Goal: Transaction & Acquisition: Purchase product/service

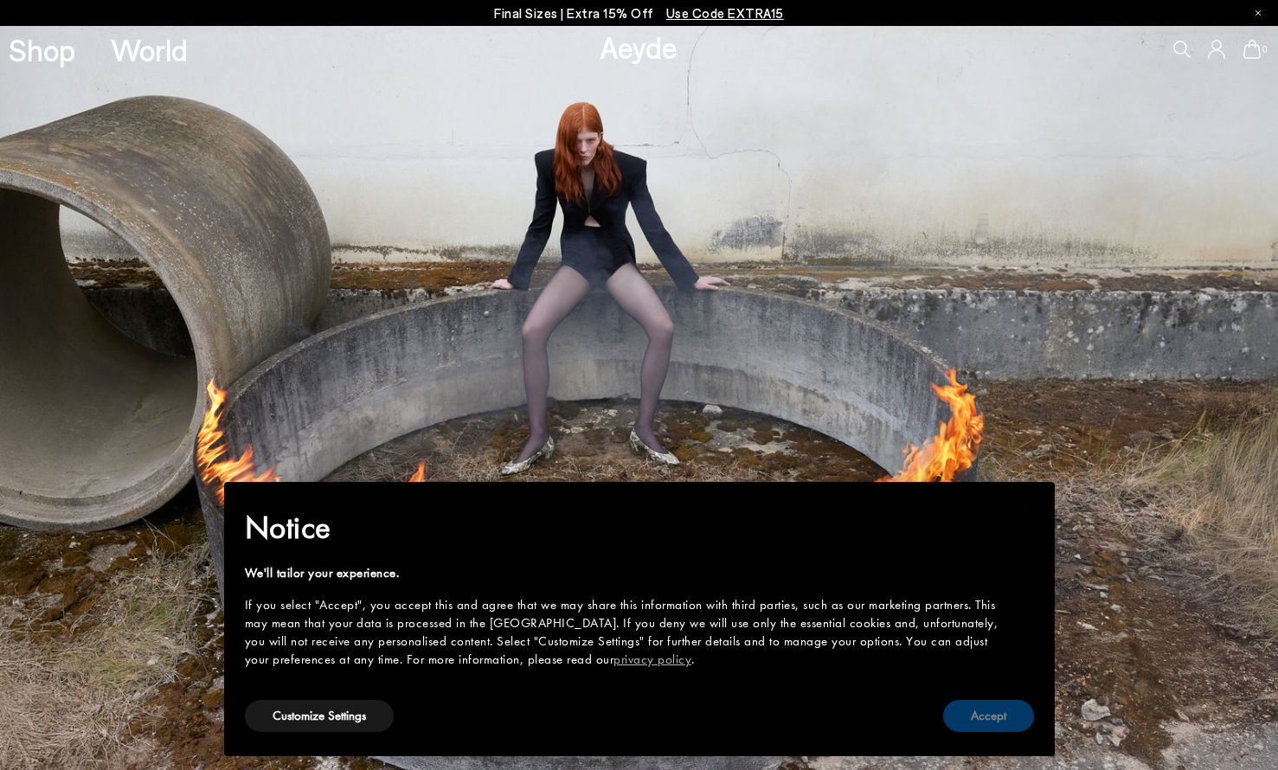
click at [985, 713] on button "Accept" at bounding box center [988, 716] width 91 height 32
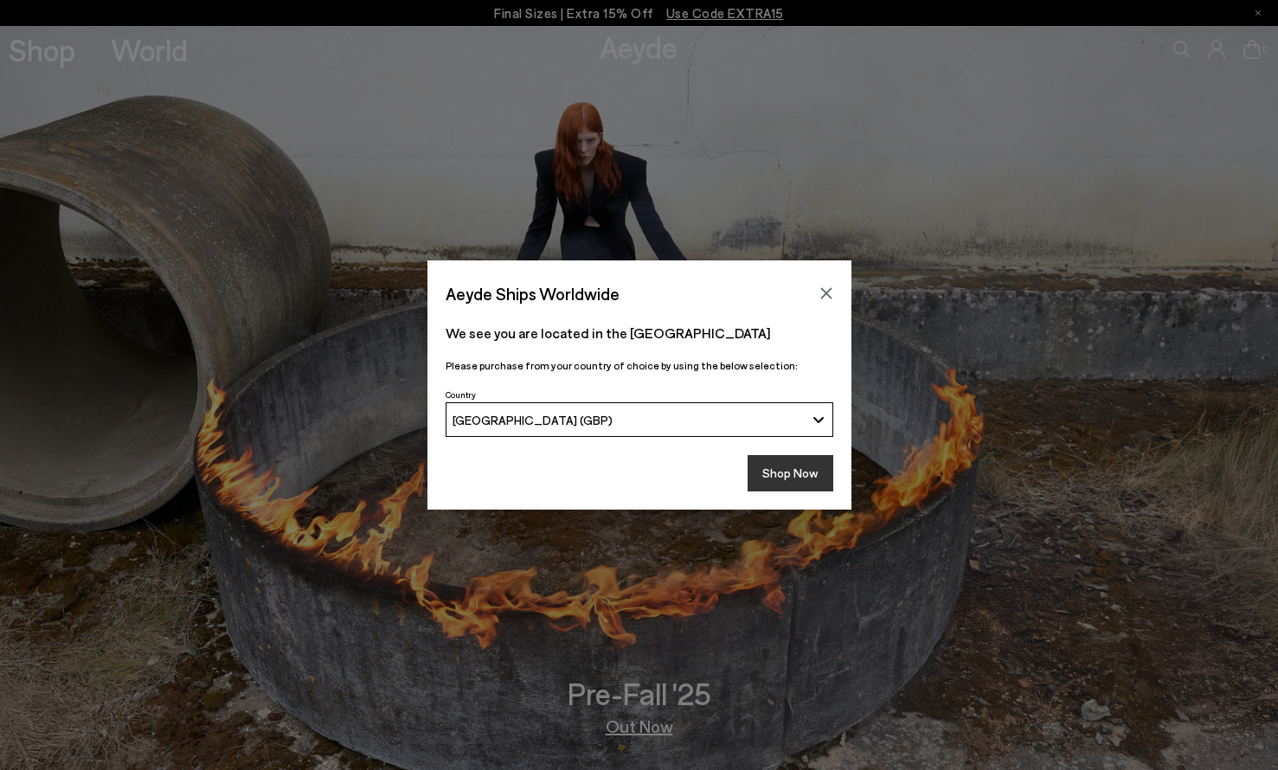
click at [780, 469] on button "Shop Now" at bounding box center [791, 473] width 86 height 36
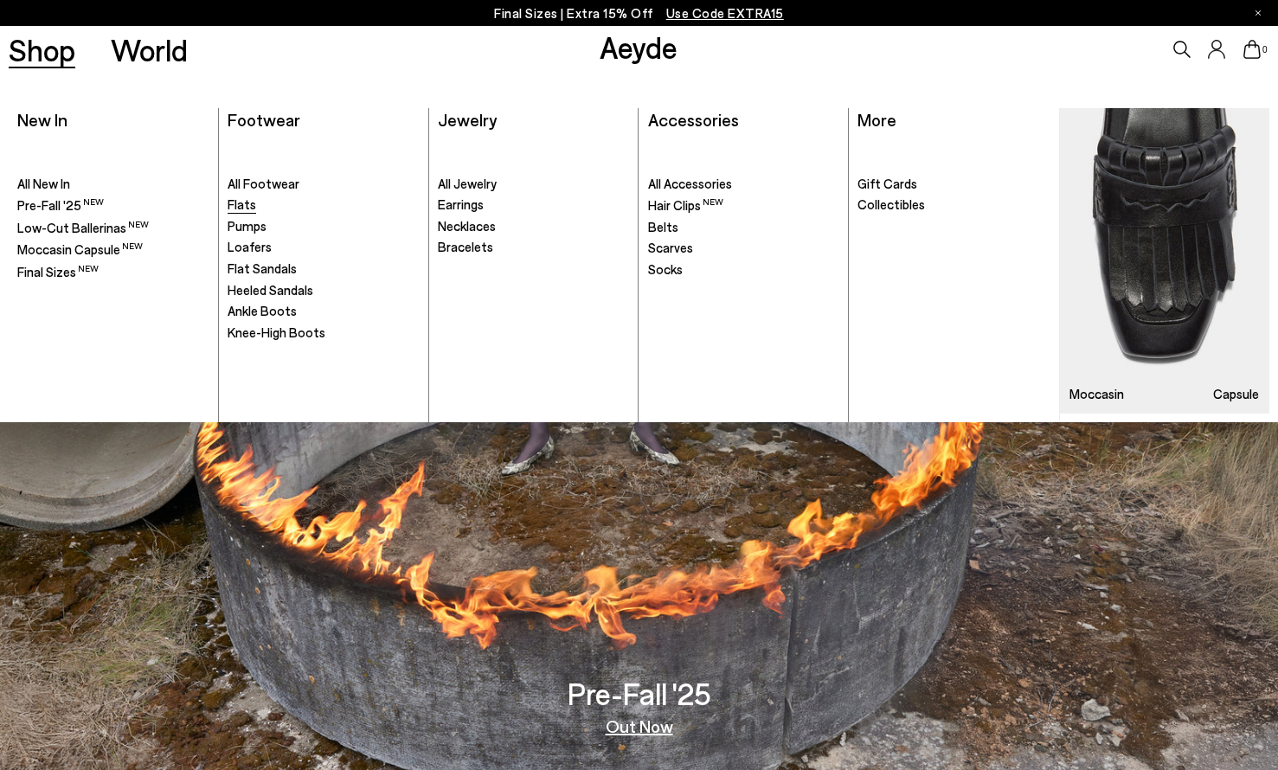
click at [245, 206] on span "Flats" at bounding box center [242, 204] width 29 height 16
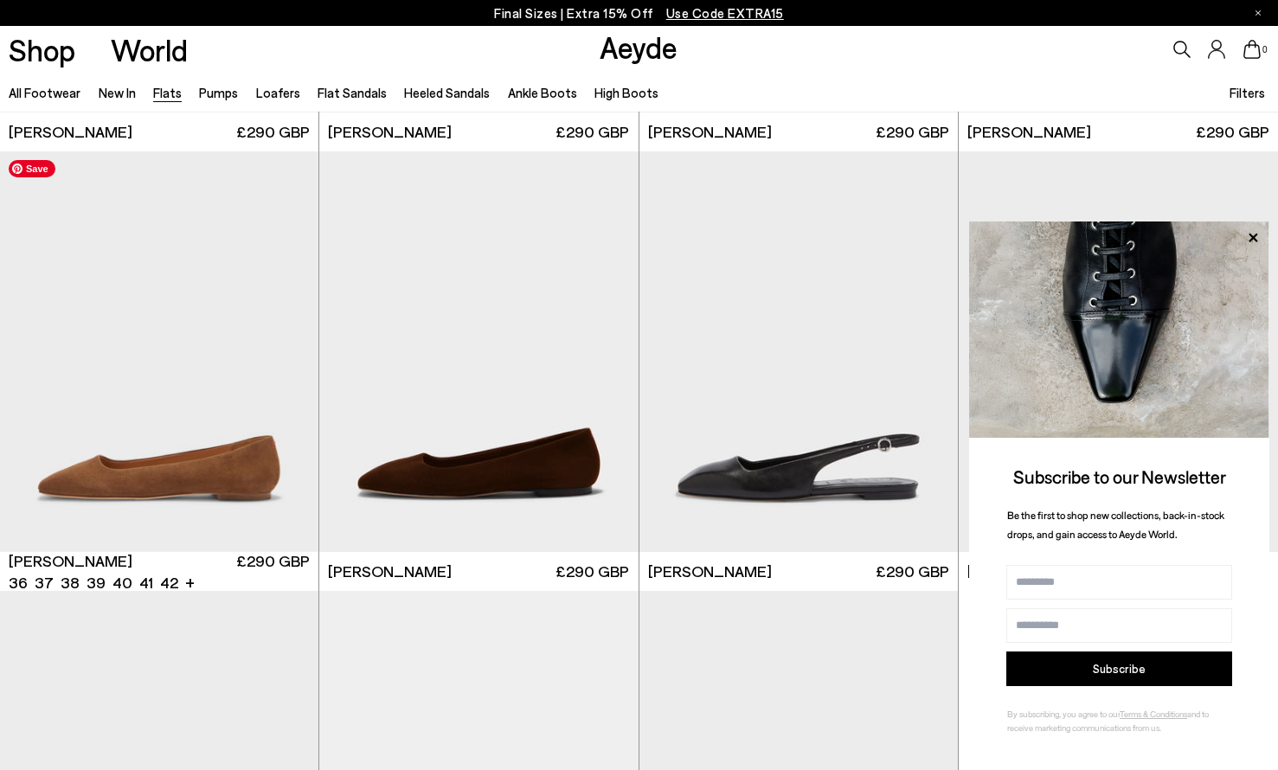
scroll to position [5681, 0]
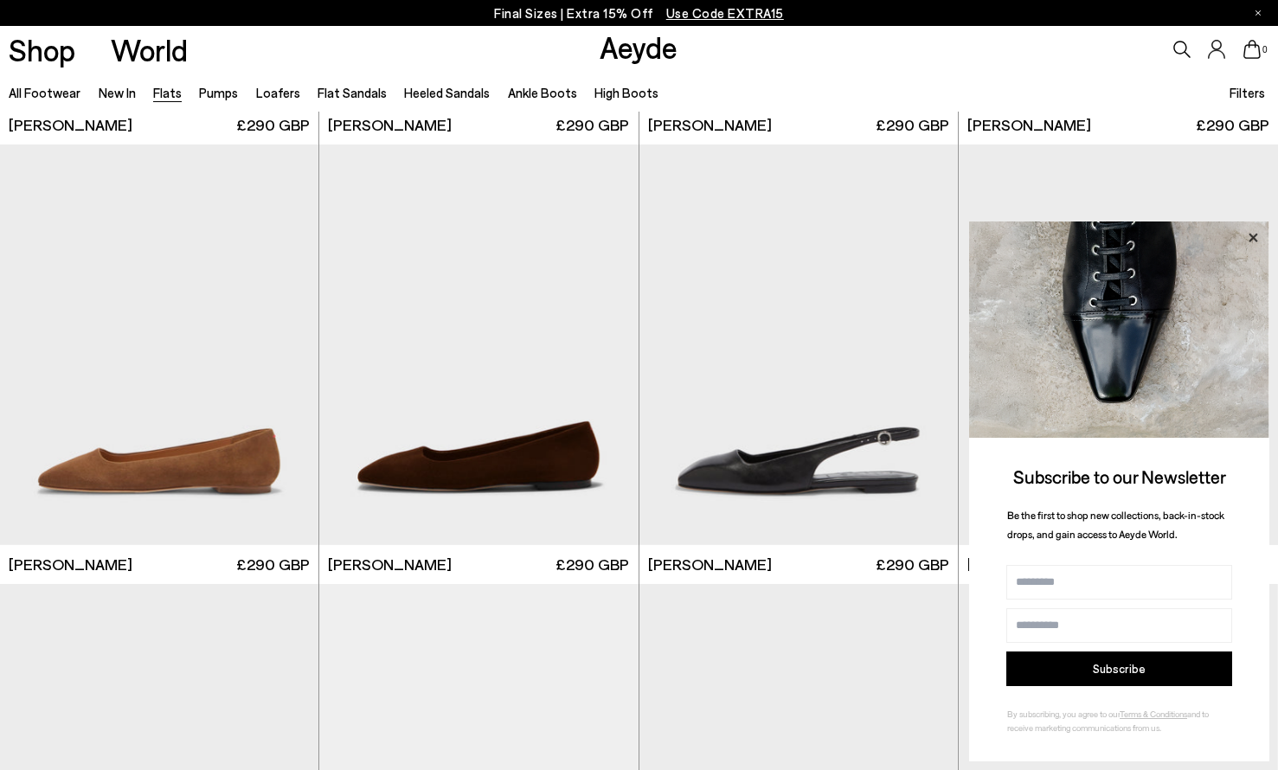
click at [1253, 238] on icon at bounding box center [1252, 237] width 9 height 9
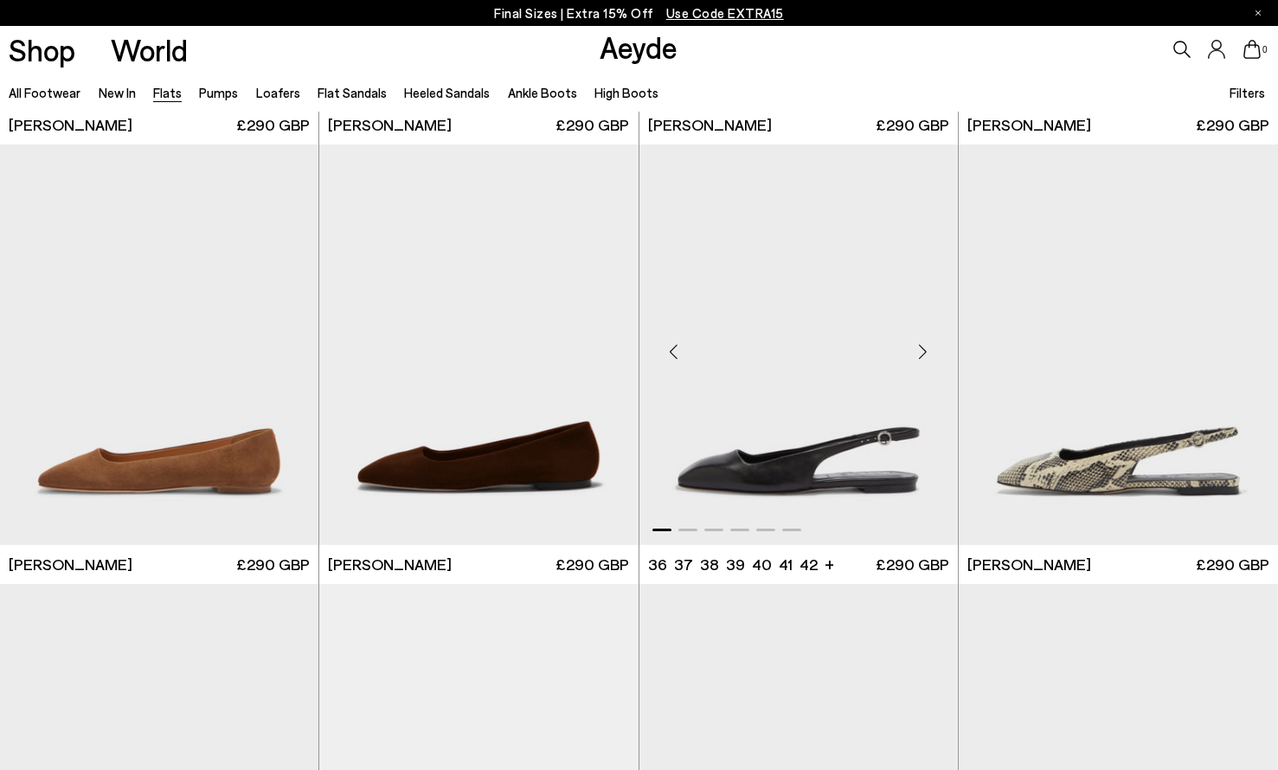
click at [921, 350] on div "Next slide" at bounding box center [923, 352] width 52 height 52
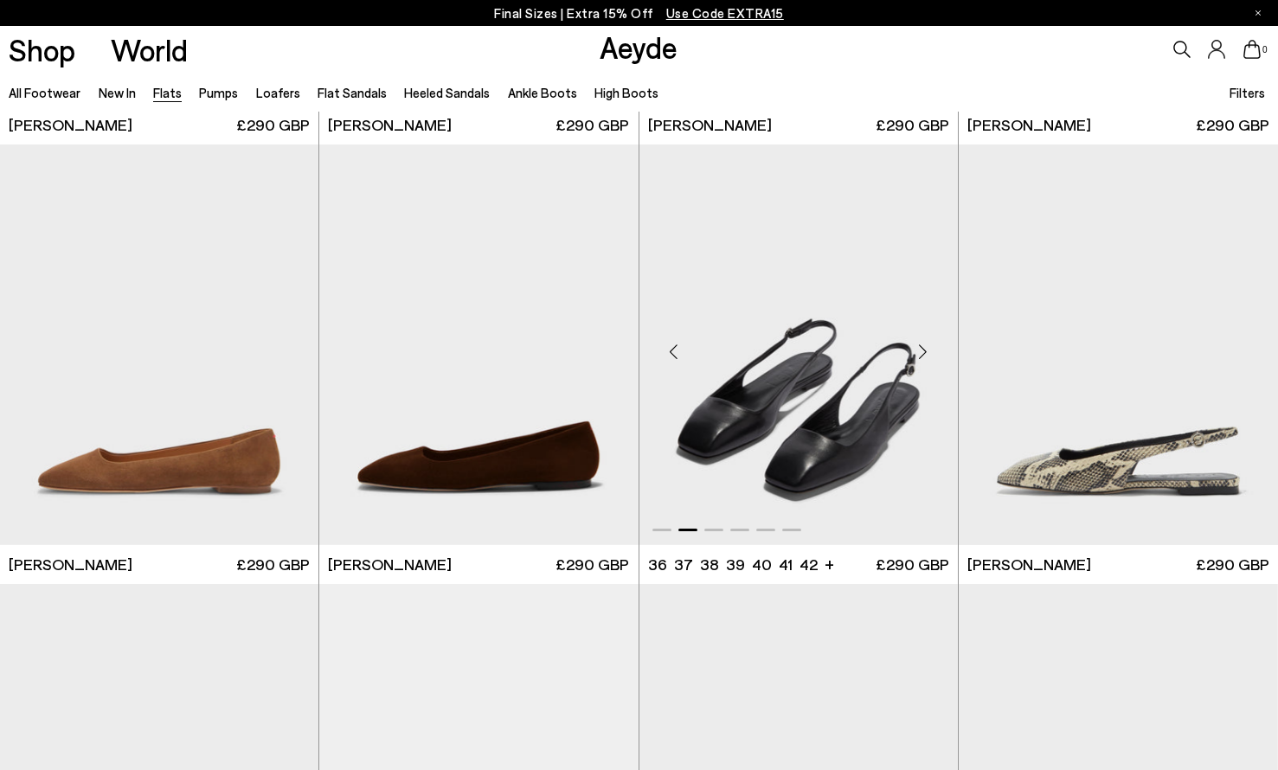
click at [921, 350] on div "Next slide" at bounding box center [923, 352] width 52 height 52
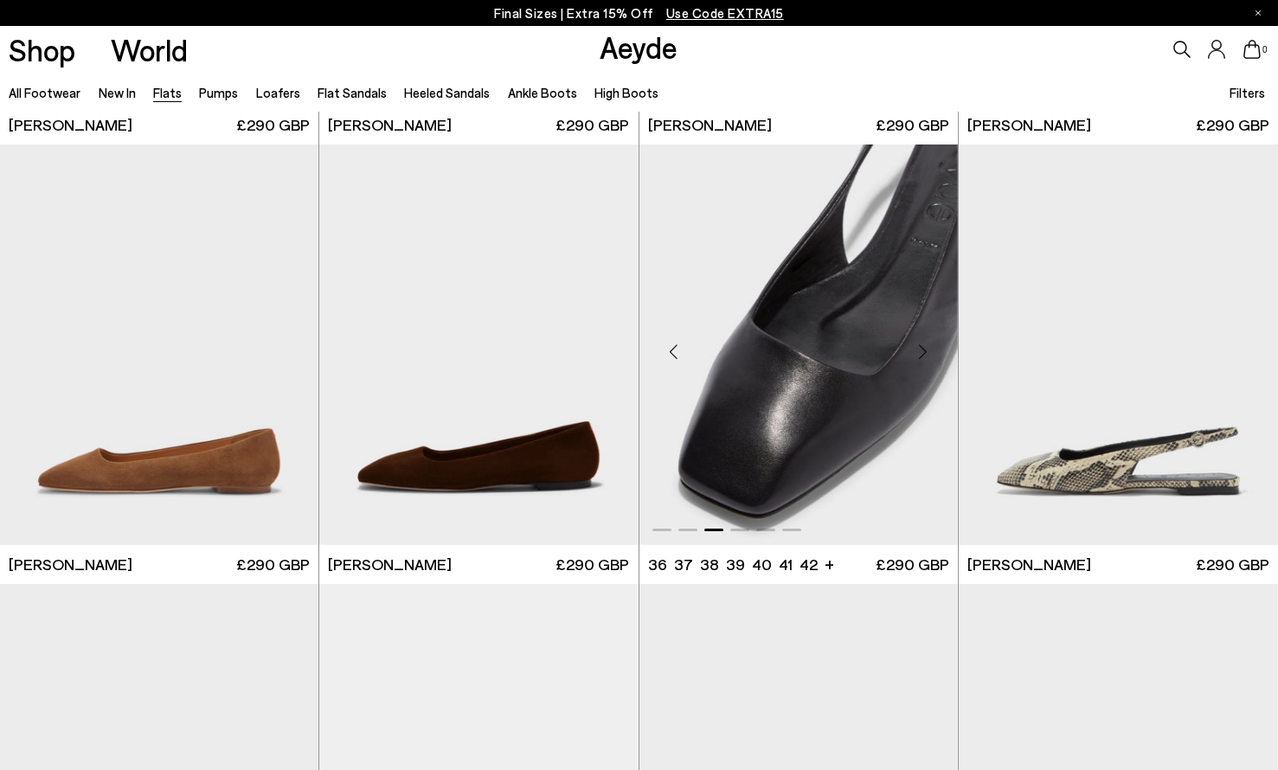
click at [921, 350] on div "Next slide" at bounding box center [923, 352] width 52 height 52
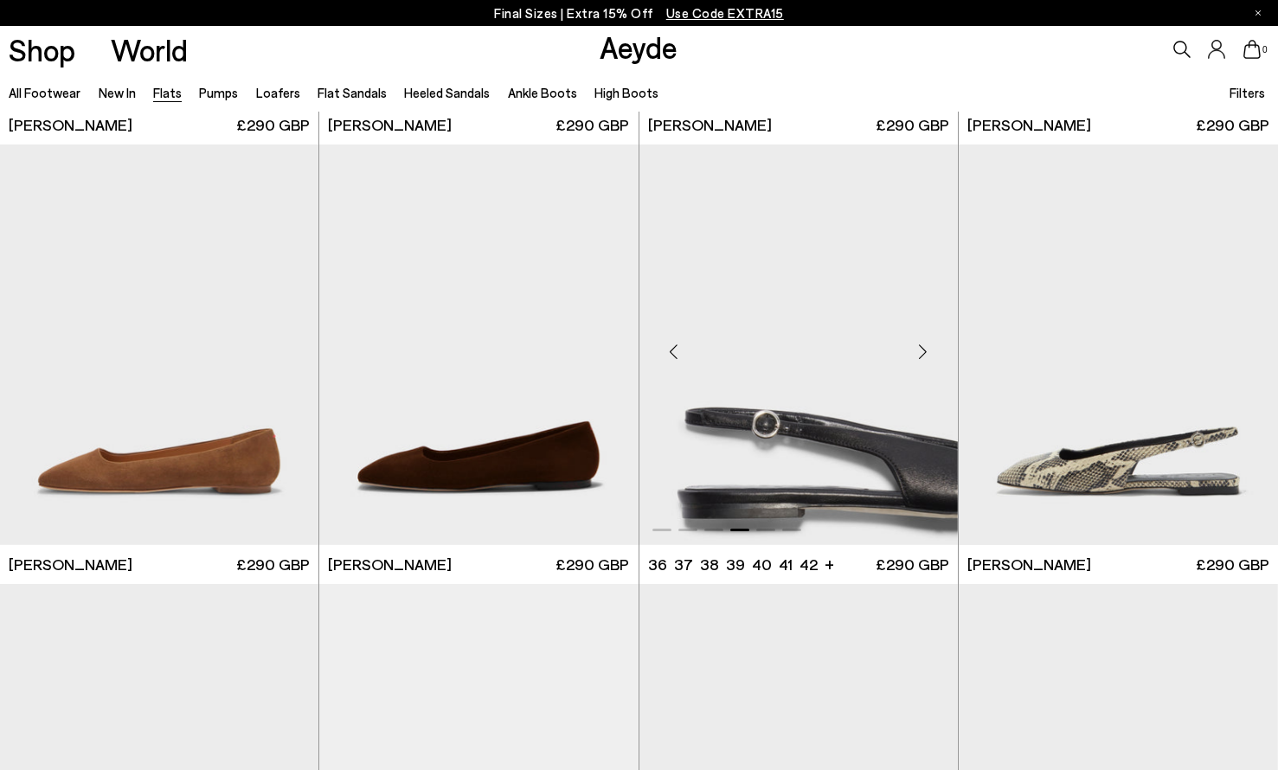
click at [921, 350] on div "Next slide" at bounding box center [923, 352] width 52 height 52
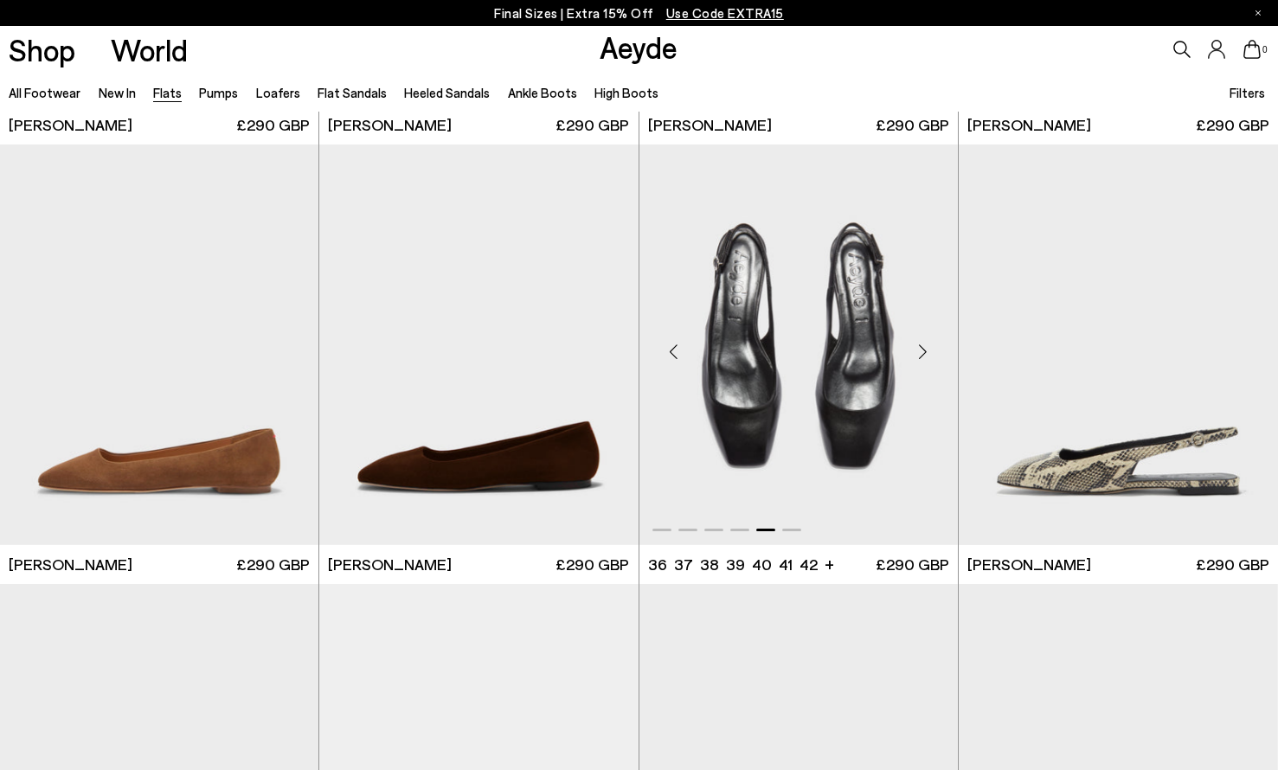
click at [921, 350] on div "Next slide" at bounding box center [923, 352] width 52 height 52
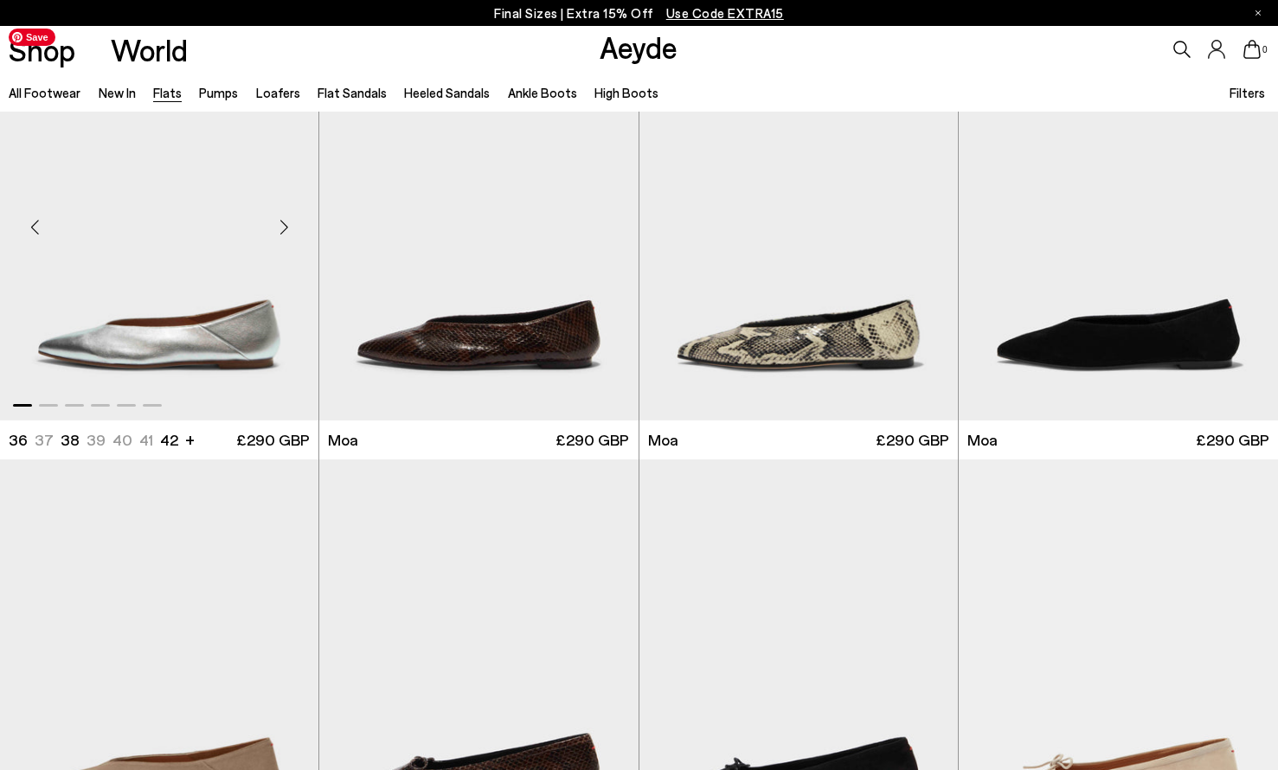
scroll to position [2632, 0]
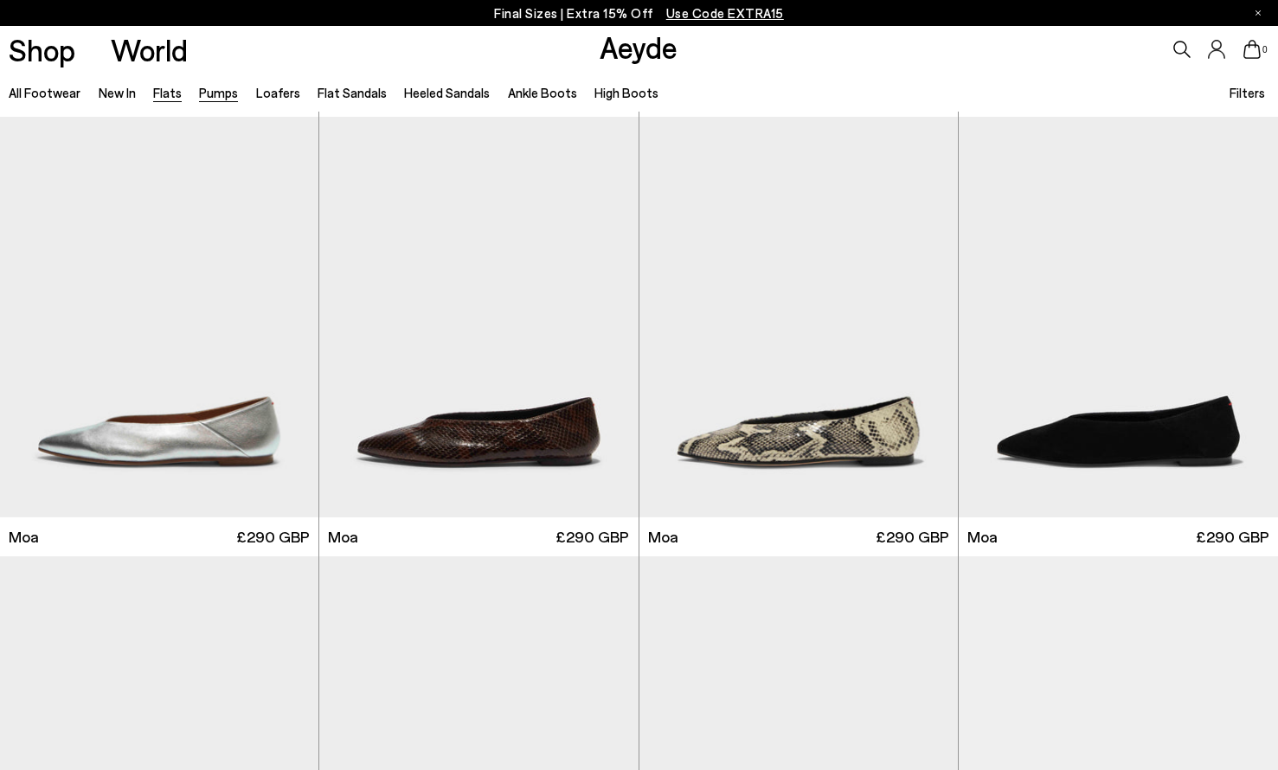
click at [221, 97] on link "Pumps" at bounding box center [218, 93] width 39 height 16
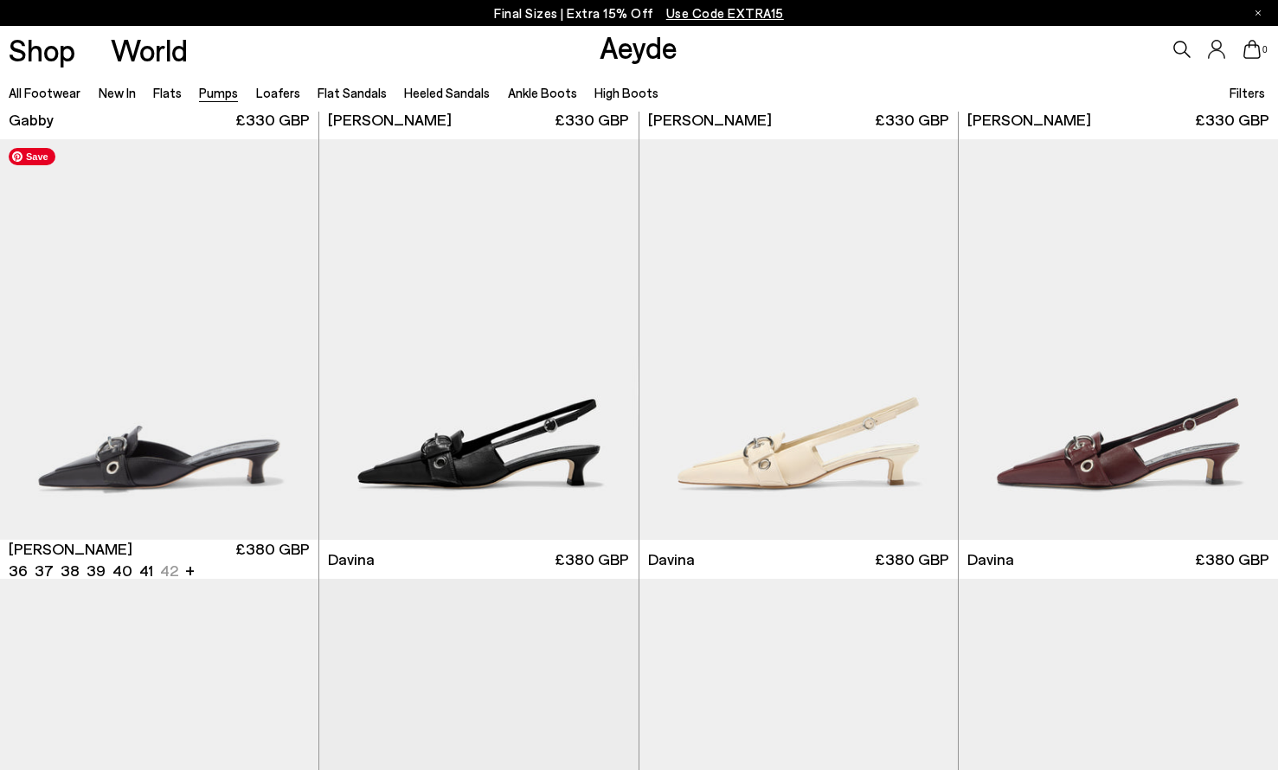
scroll to position [2885, 0]
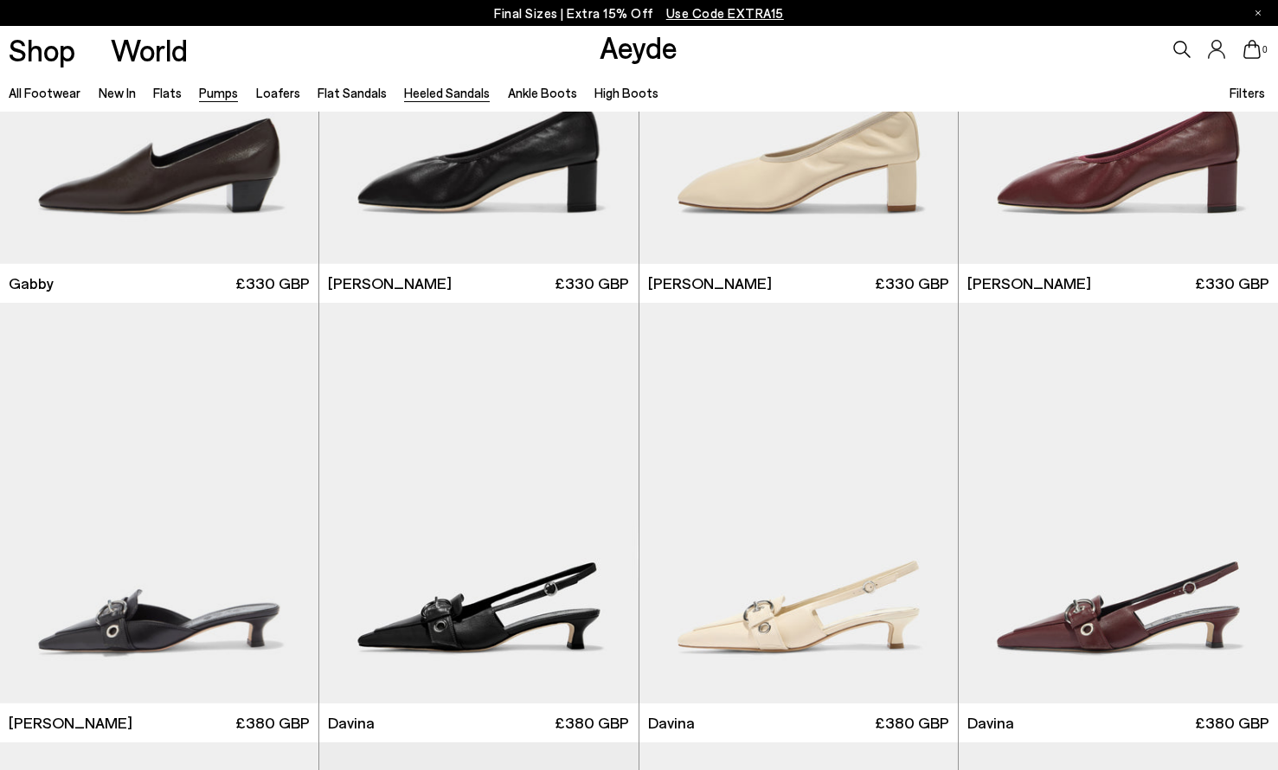
click at [434, 99] on link "Heeled Sandals" at bounding box center [447, 93] width 86 height 16
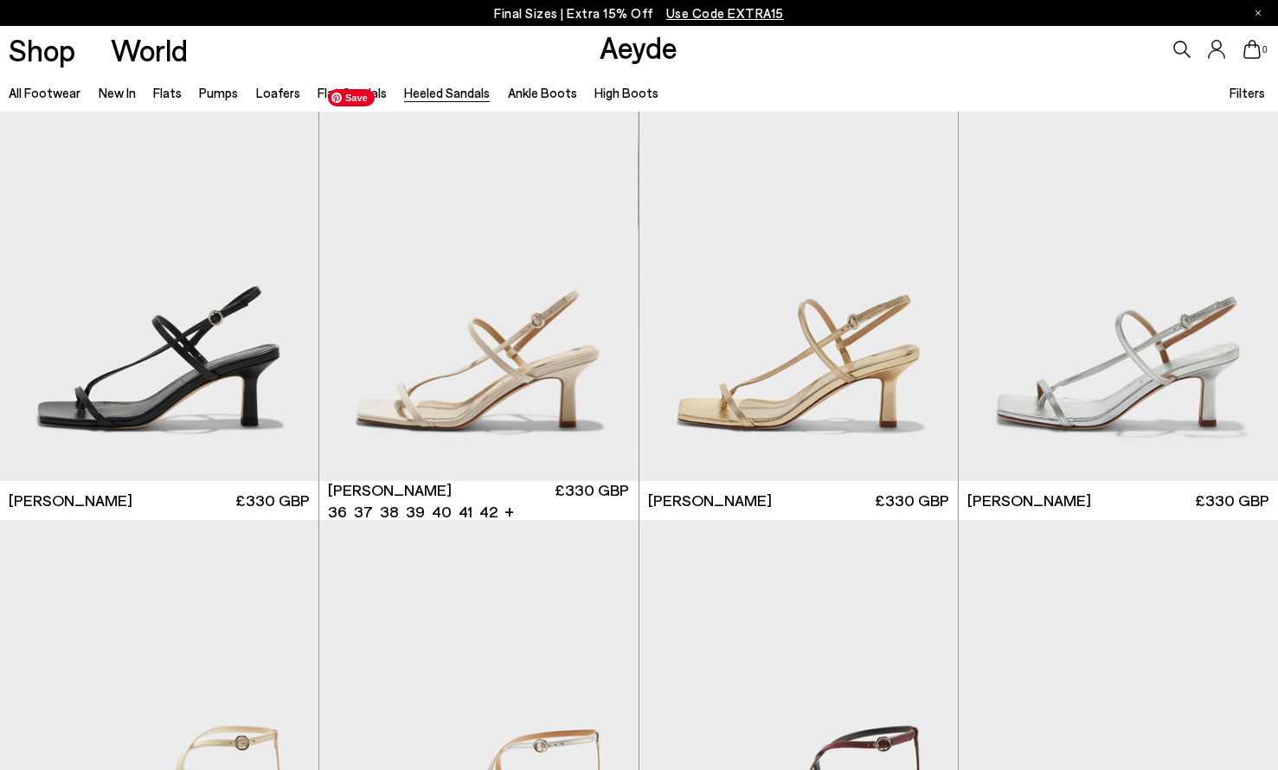
scroll to position [1859, 0]
